Goal: Transaction & Acquisition: Purchase product/service

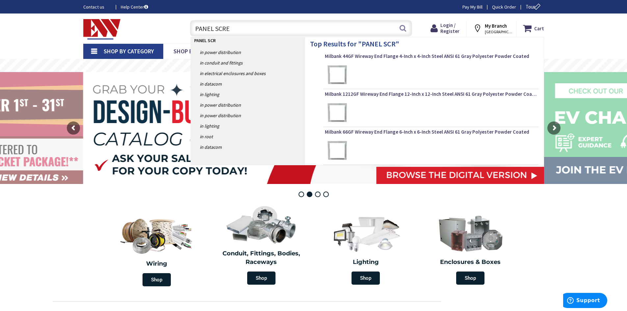
type input "PANEL SCREW"
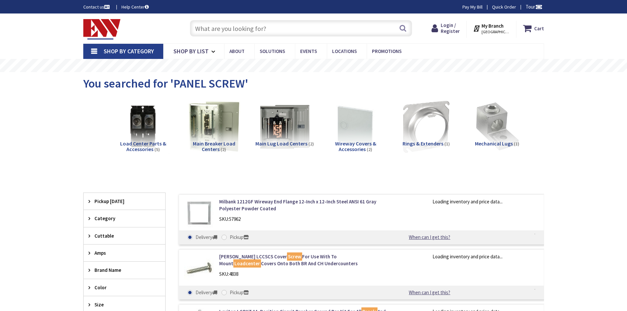
type input "[GEOGRAPHIC_DATA][STREET_ADDRESS][GEOGRAPHIC_DATA]"
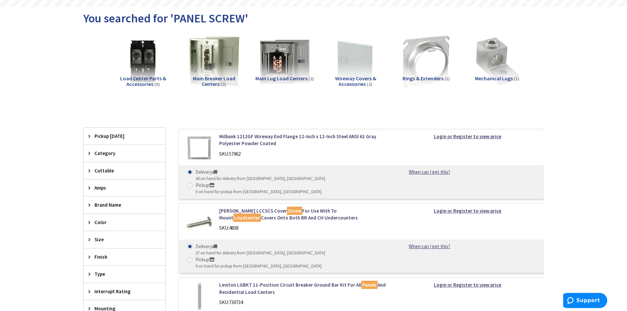
scroll to position [99, 0]
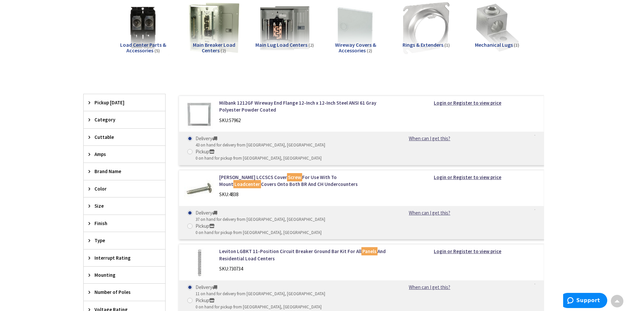
click at [101, 174] on span "Brand Name" at bounding box center [121, 171] width 54 height 7
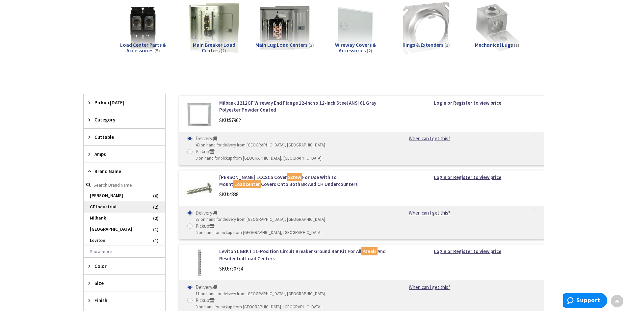
click at [96, 206] on span "GE Industrial" at bounding box center [125, 206] width 82 height 11
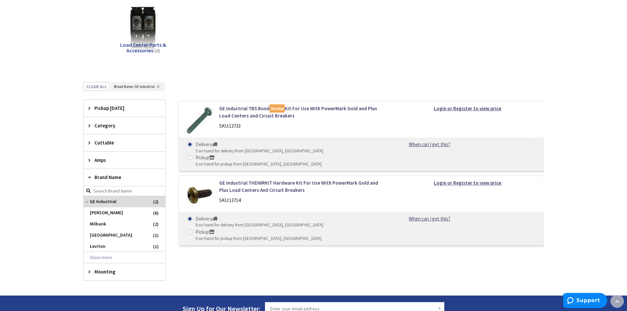
scroll to position [66, 0]
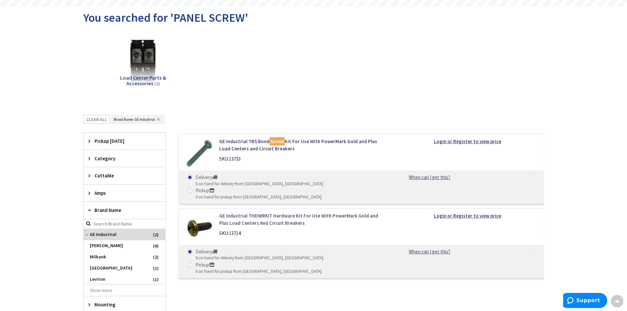
click at [272, 212] on link "GE Industrial THDWRKIT Hardware Kit For Use With PowerMark Gold and Plus Load C…" at bounding box center [303, 219] width 168 height 14
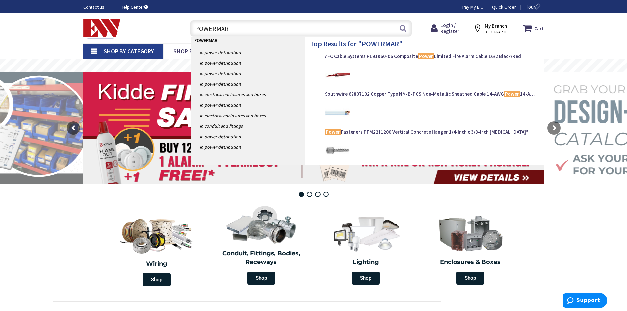
type input "POWERMARK"
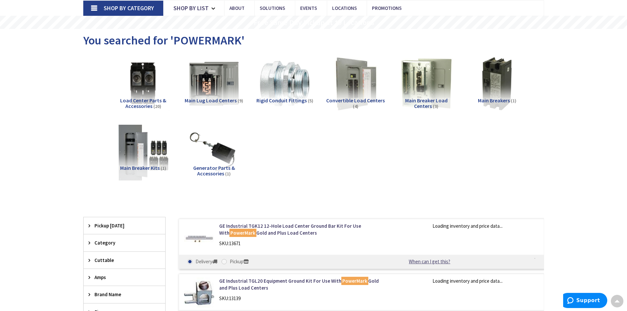
scroll to position [33, 0]
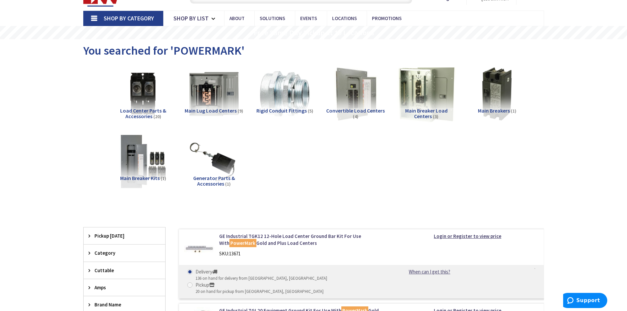
click at [425, 101] on img at bounding box center [426, 94] width 60 height 60
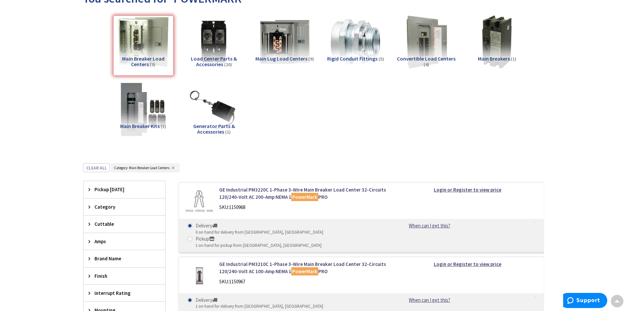
scroll to position [84, 0]
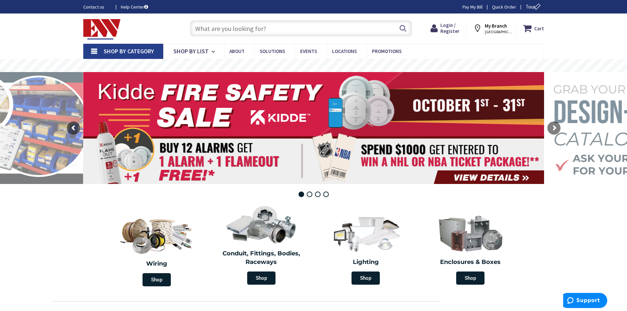
click at [276, 29] on input "text" at bounding box center [301, 28] width 222 height 16
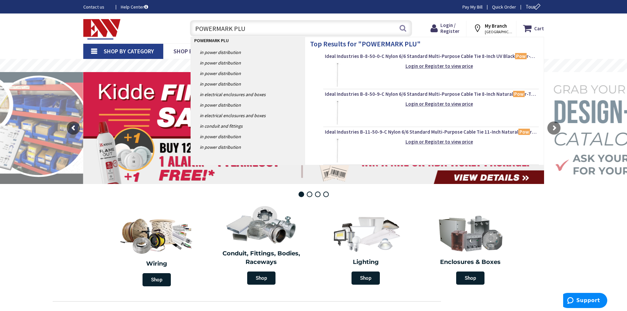
type input "POWERMARK PLUS"
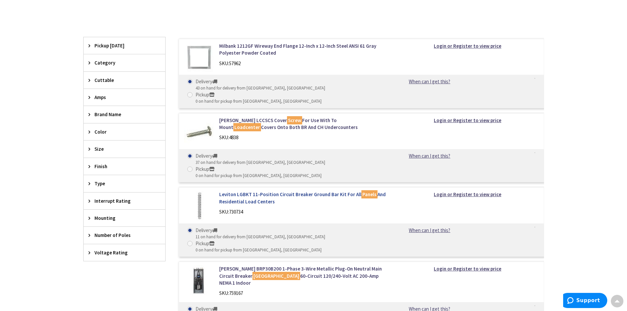
scroll to position [165, 0]
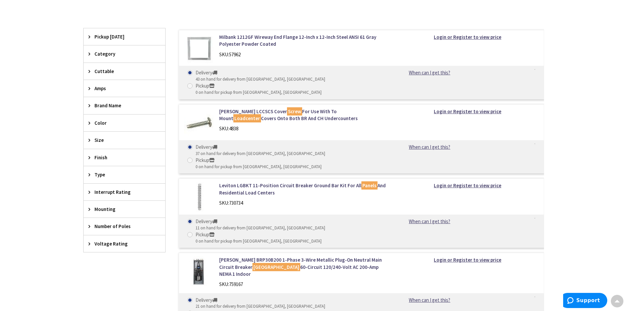
click at [90, 105] on icon at bounding box center [91, 105] width 5 height 5
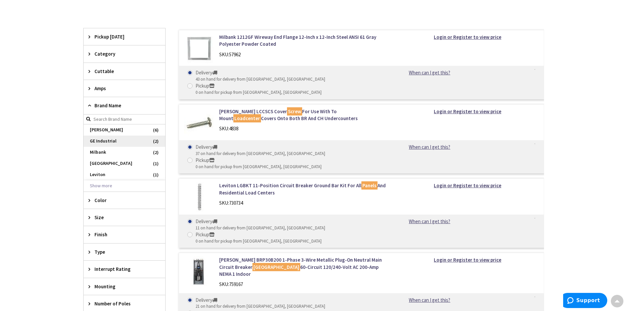
click at [124, 140] on span "GE Industrial" at bounding box center [125, 141] width 82 height 11
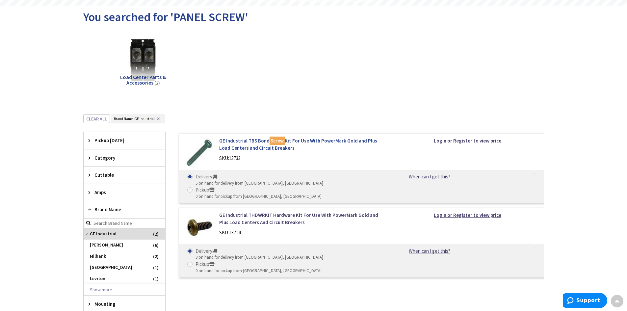
scroll to position [33, 0]
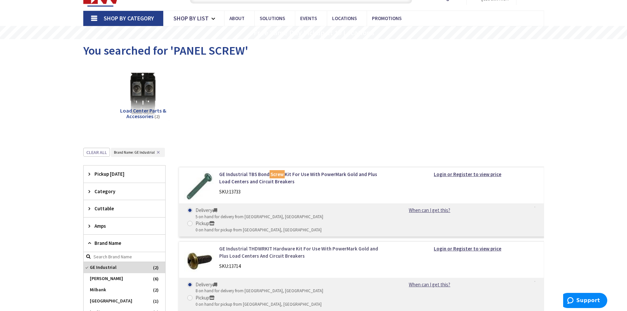
click at [277, 245] on link "GE Industrial THDWRKIT Hardware Kit For Use With PowerMark Gold and Plus Load C…" at bounding box center [303, 252] width 168 height 14
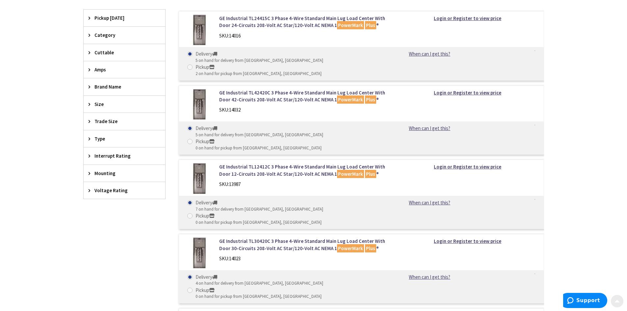
scroll to position [197, 0]
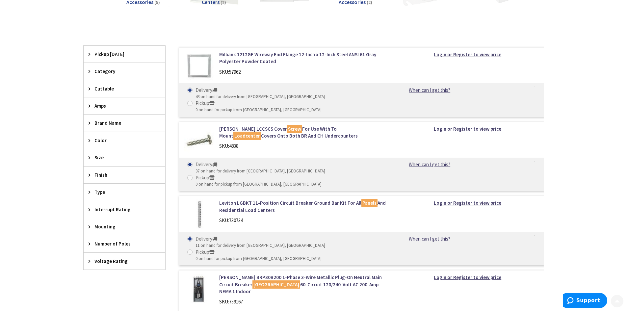
scroll to position [165, 0]
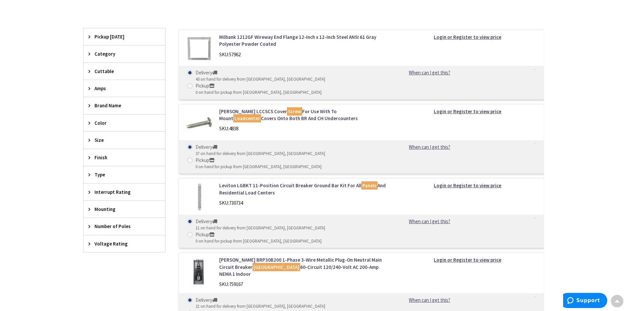
click at [95, 91] on span "Amps" at bounding box center [121, 88] width 54 height 7
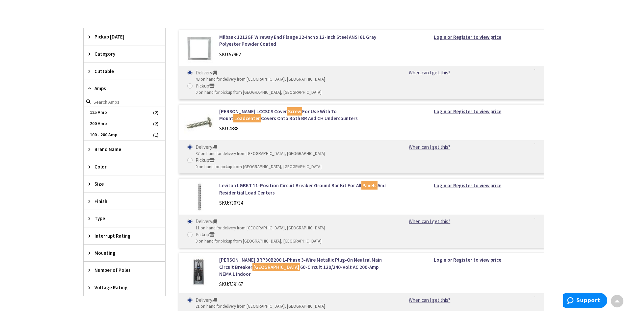
click at [95, 85] on span "Amps" at bounding box center [121, 88] width 54 height 7
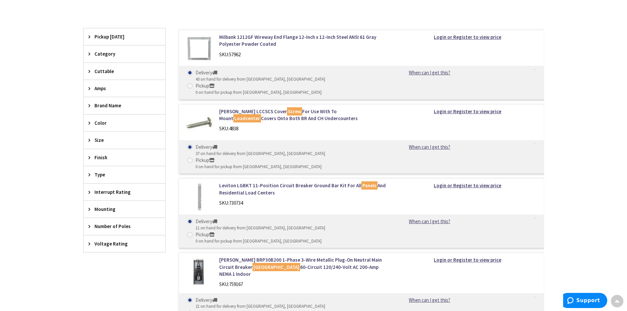
click at [90, 105] on icon at bounding box center [91, 105] width 5 height 5
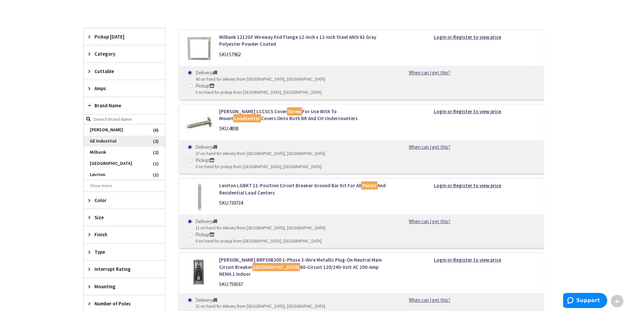
click at [112, 141] on span "GE Industrial" at bounding box center [125, 141] width 82 height 11
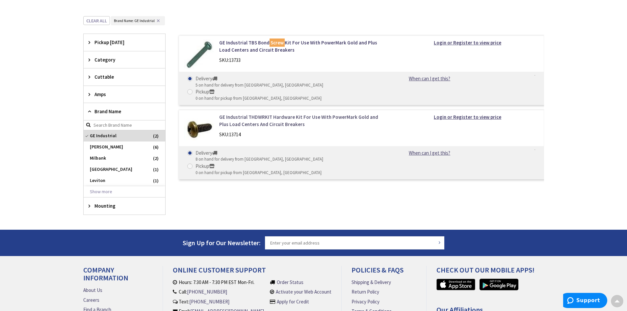
click at [266, 114] on link "GE Industrial THDWRKIT Hardware Kit For Use With PowerMark Gold and Plus Load C…" at bounding box center [303, 121] width 168 height 14
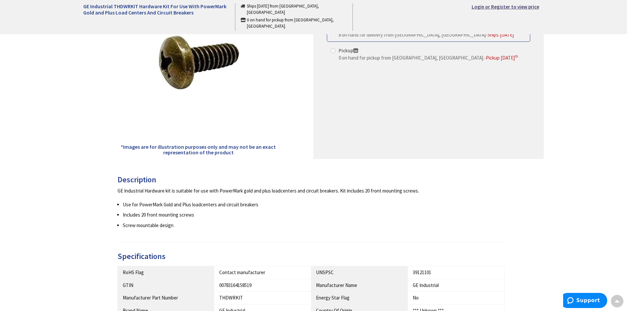
scroll to position [99, 0]
